Goal: Task Accomplishment & Management: Manage account settings

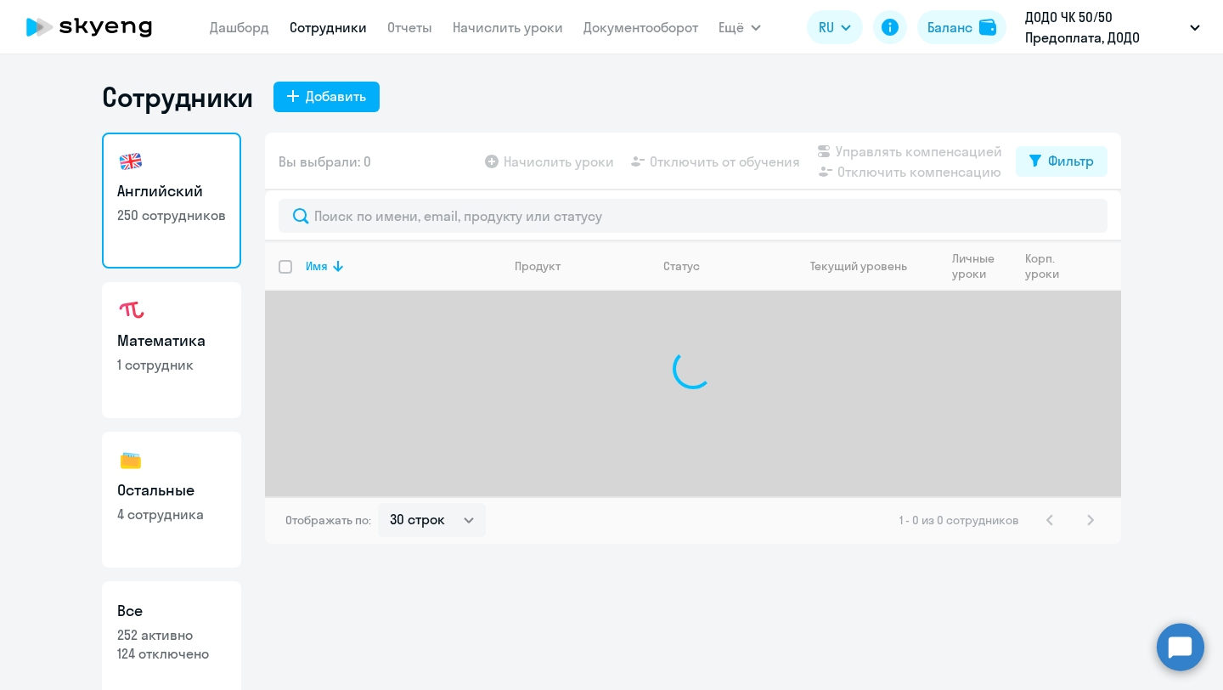
select select "30"
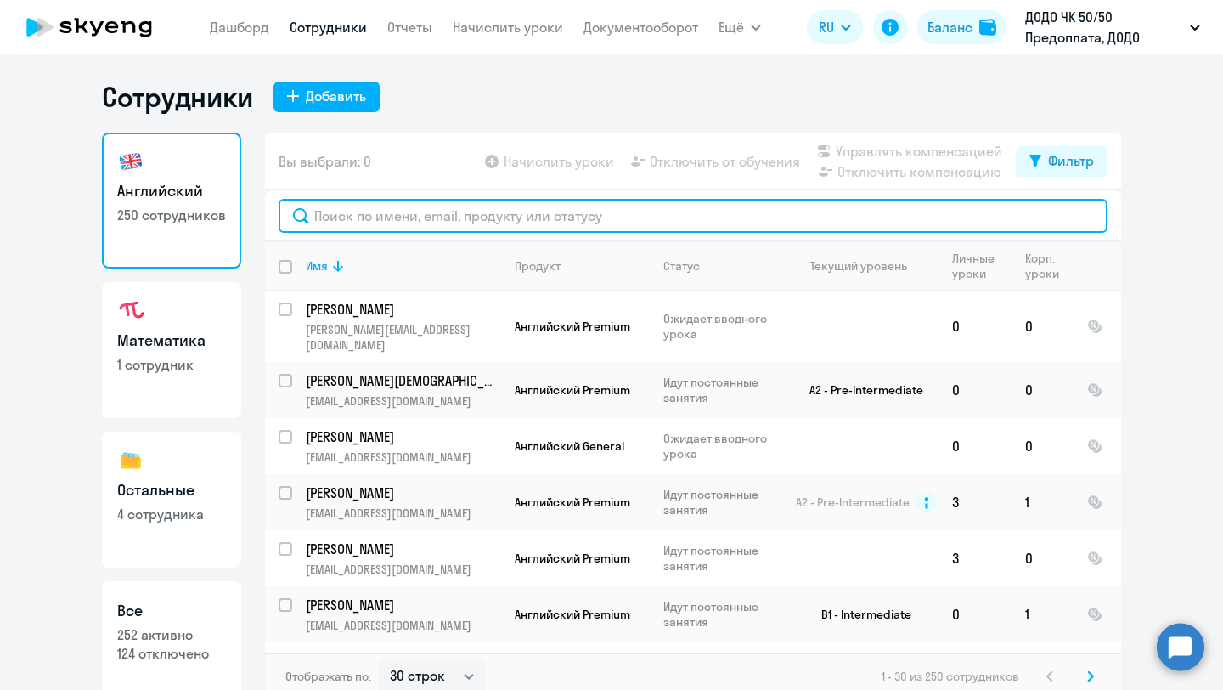
click at [412, 211] on input "text" at bounding box center [693, 216] width 829 height 34
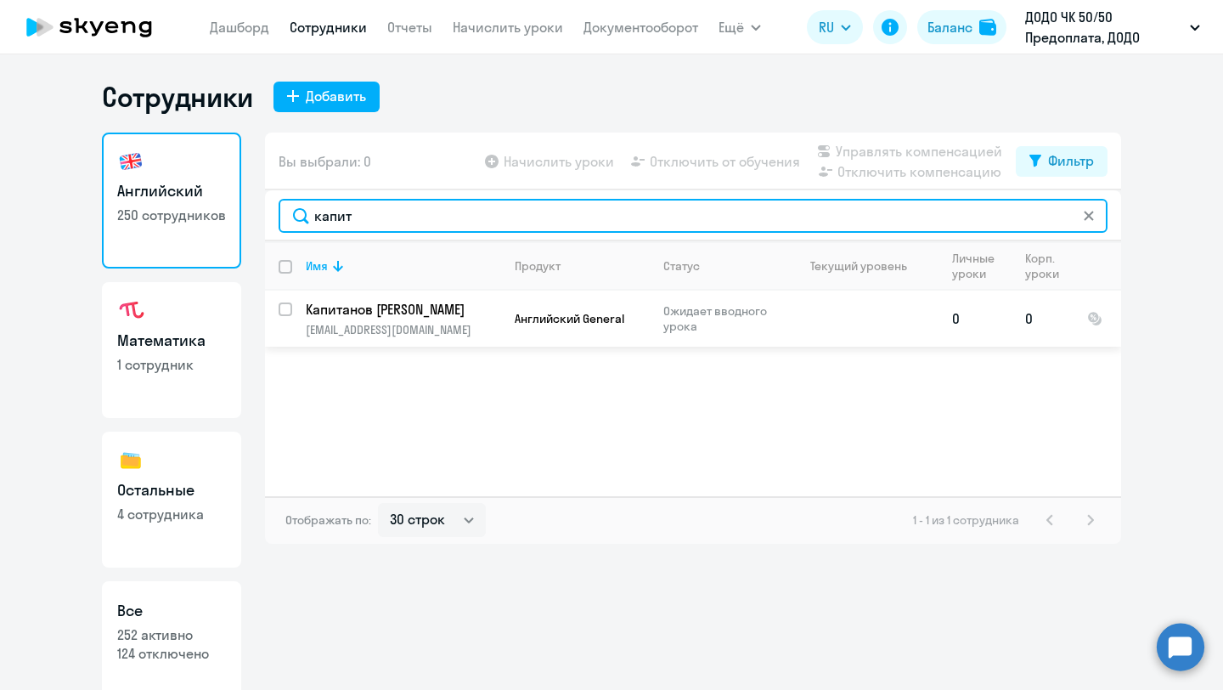
type input "капит"
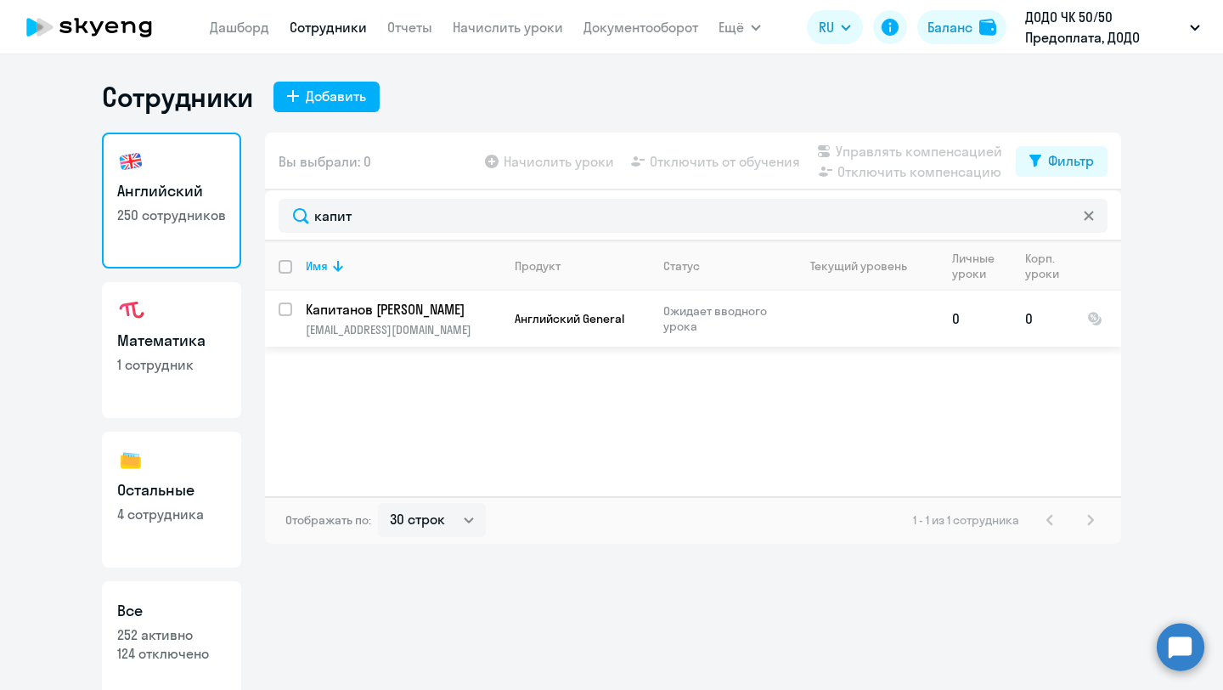
click at [283, 313] on input "select row 42317674" at bounding box center [296, 319] width 34 height 34
checkbox input "true"
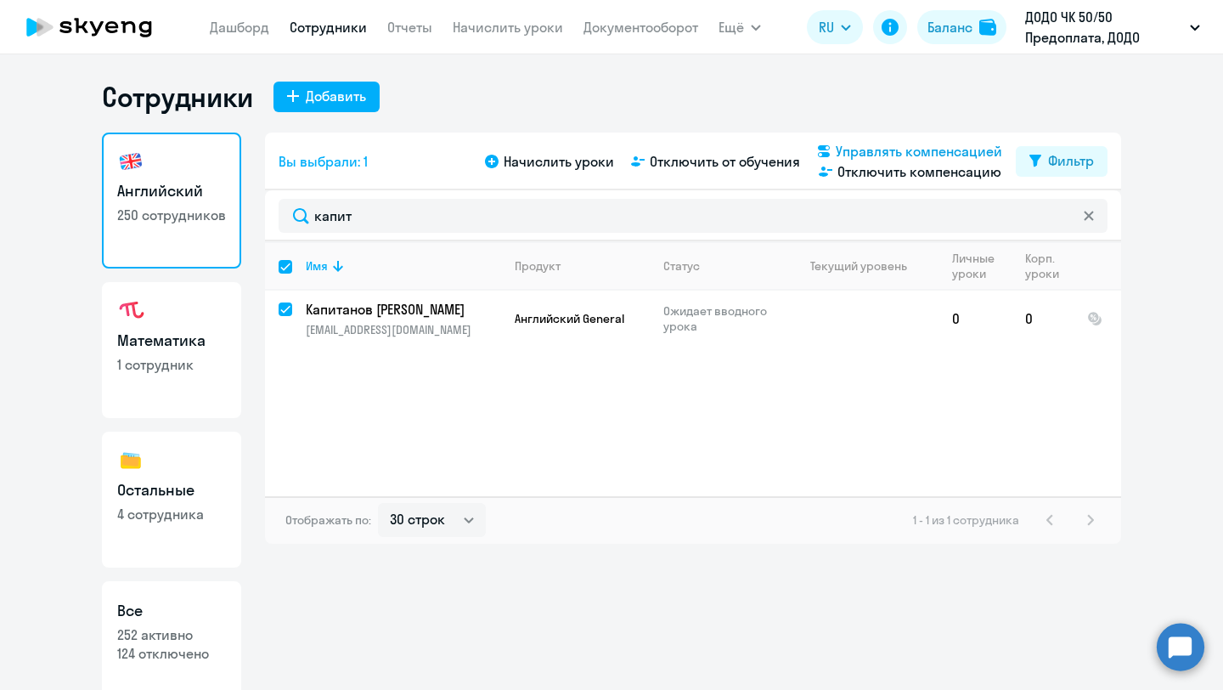
click at [868, 156] on span "Управлять компенсацией" at bounding box center [919, 151] width 166 height 20
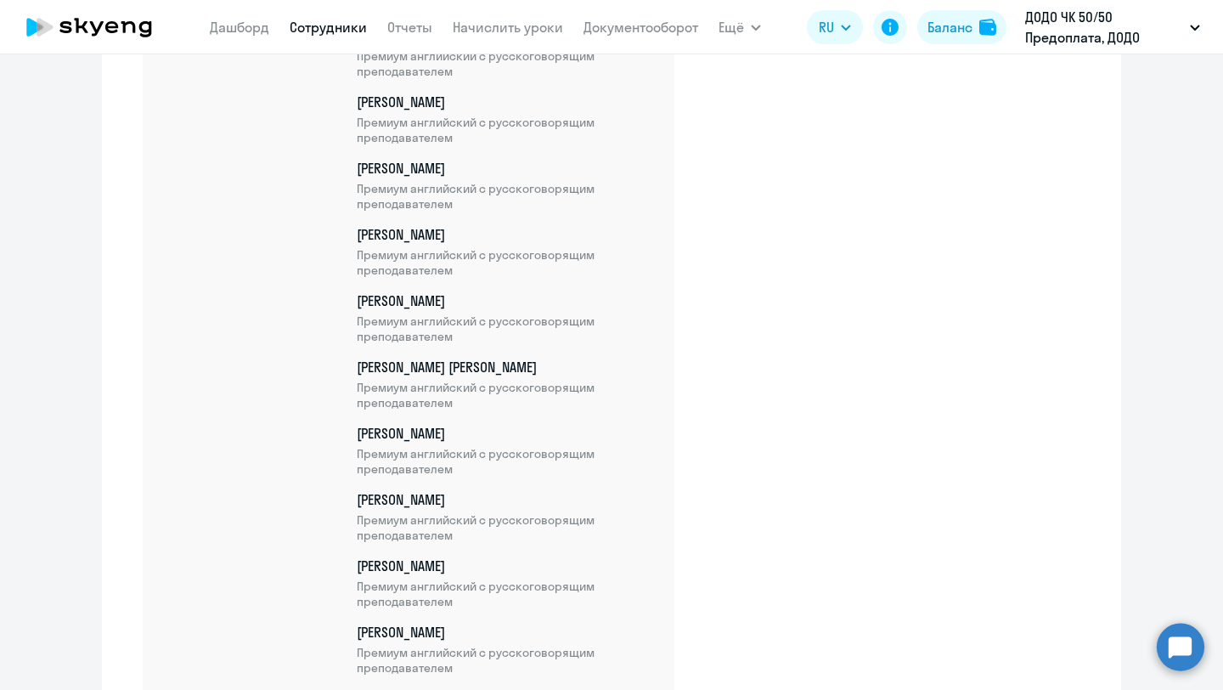
scroll to position [14532, 0]
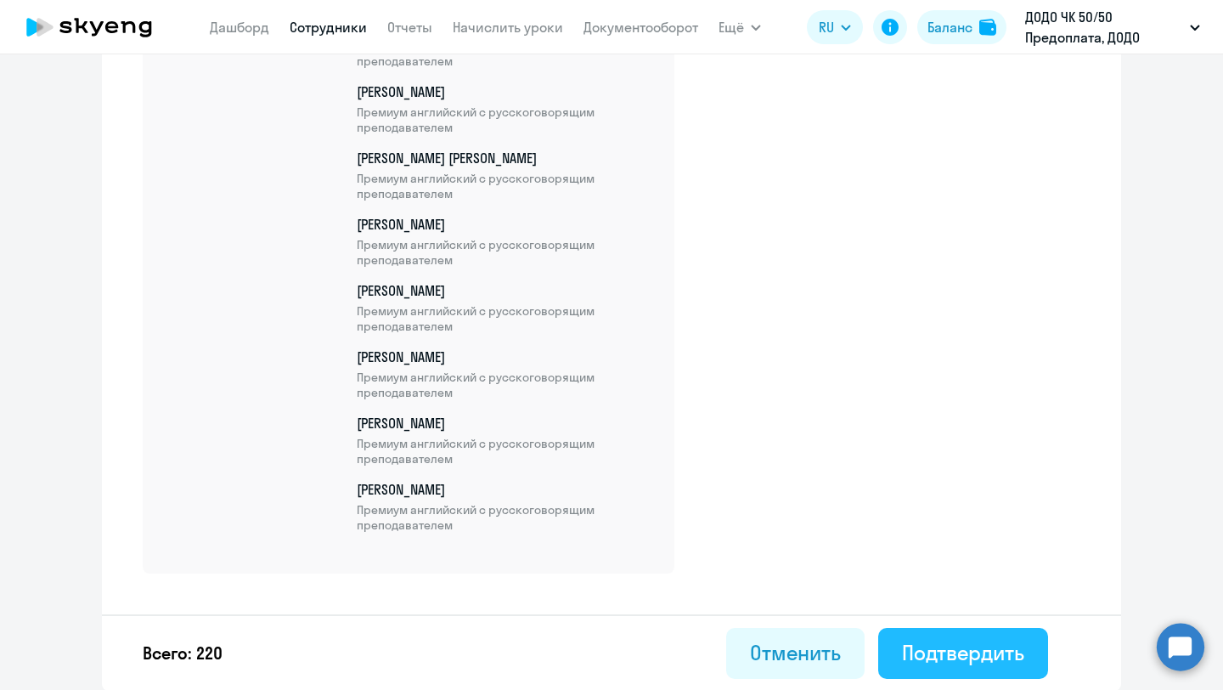
click at [914, 667] on button "Подтвердить" at bounding box center [963, 653] width 170 height 51
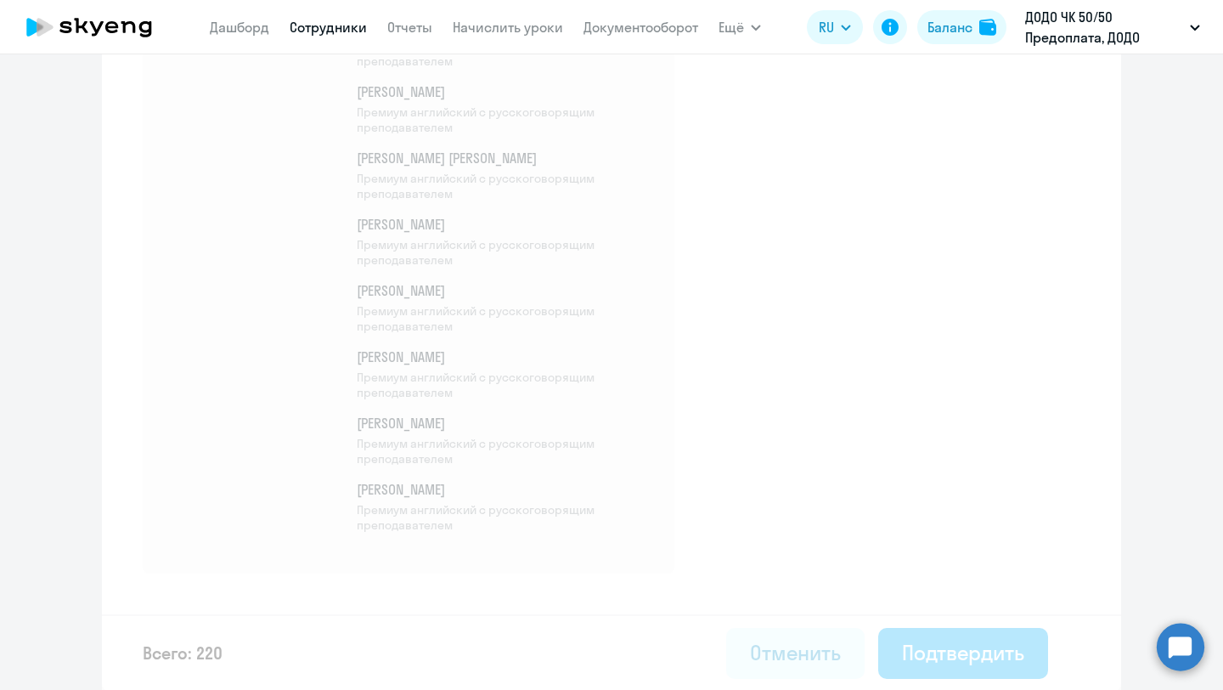
select select "30"
